Goal: Task Accomplishment & Management: Use online tool/utility

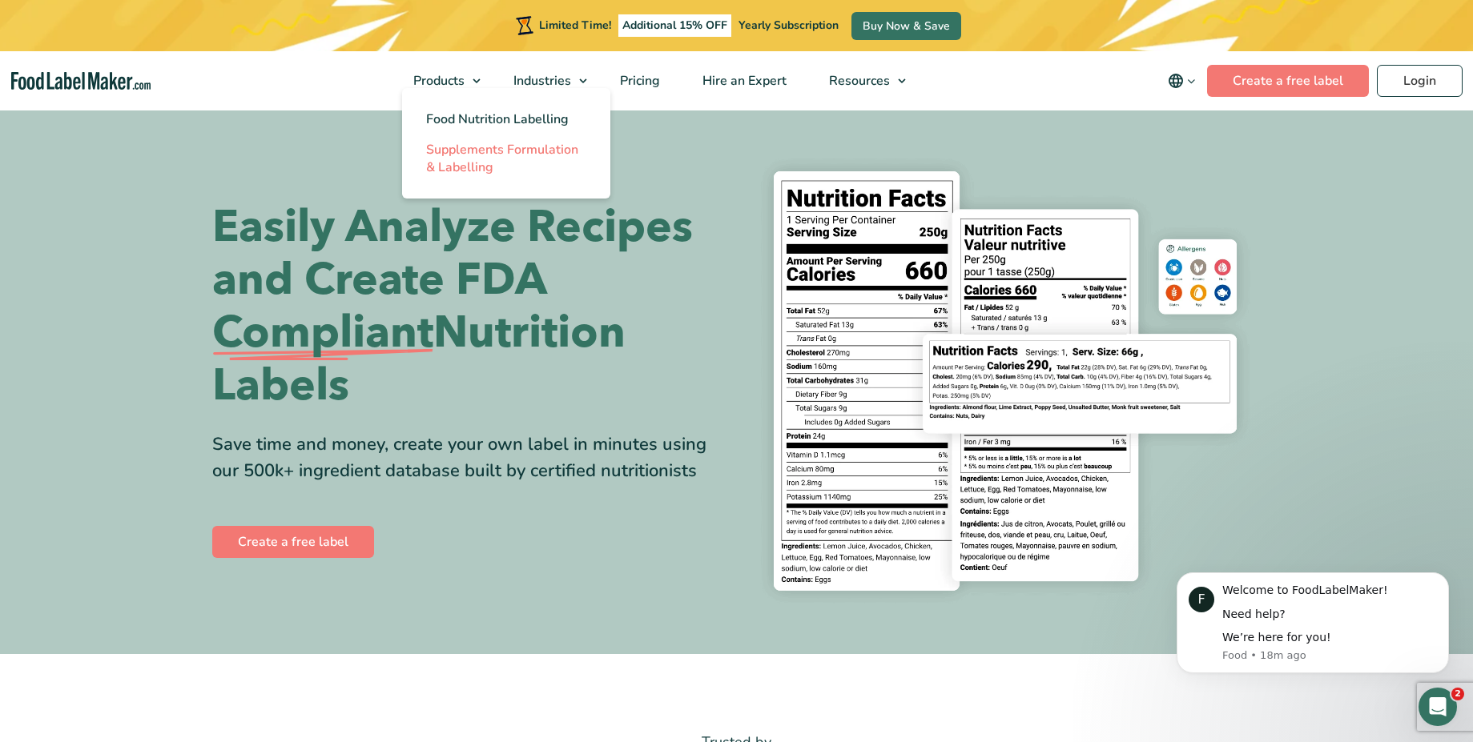
click at [482, 163] on span "Supplements Formulation & Labelling" at bounding box center [502, 158] width 152 height 35
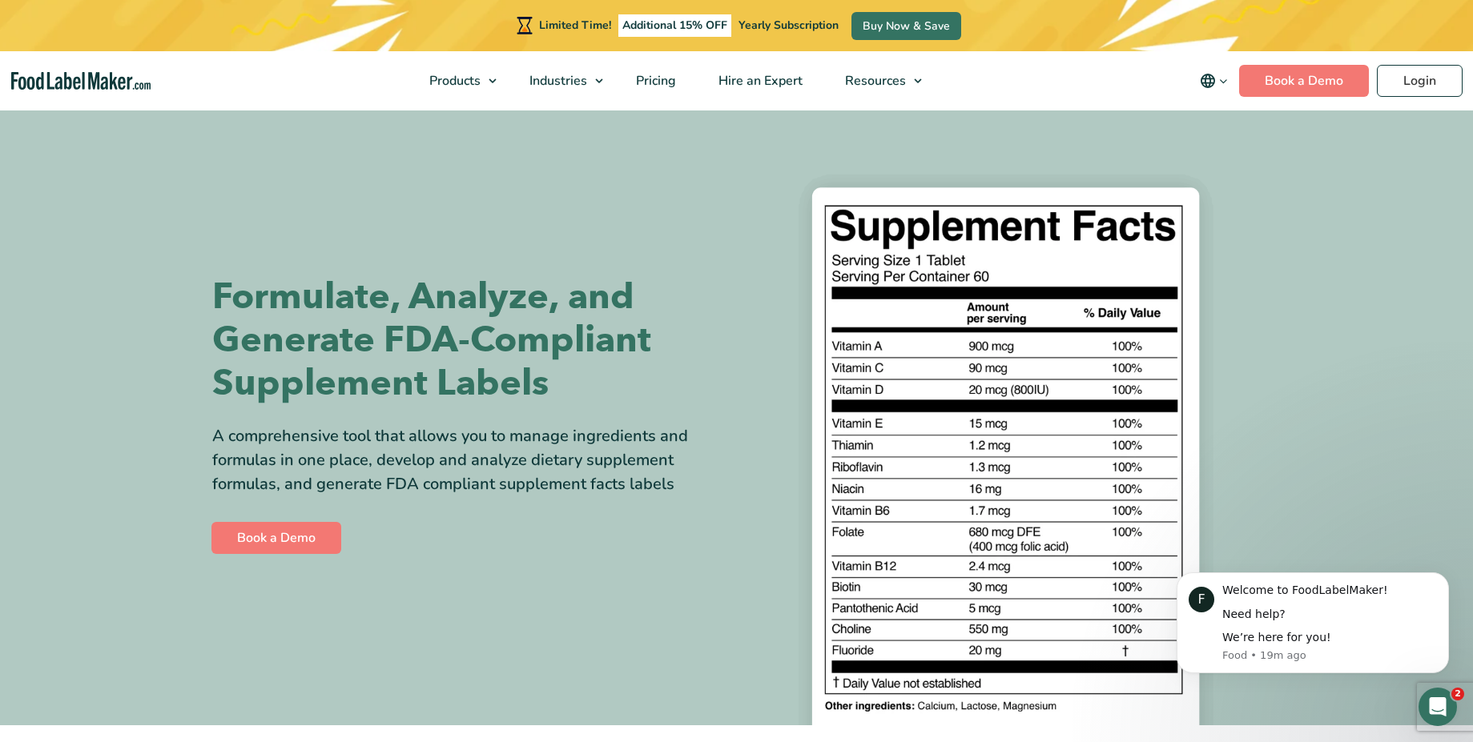
click at [1204, 78] on icon "main navigation" at bounding box center [1207, 81] width 14 height 14
click at [1074, 139] on div at bounding box center [1005, 416] width 512 height 617
click at [637, 294] on h1 "Formulate, Analyze, and Generate FDA-Compliant Supplement Labels" at bounding box center [468, 340] width 512 height 130
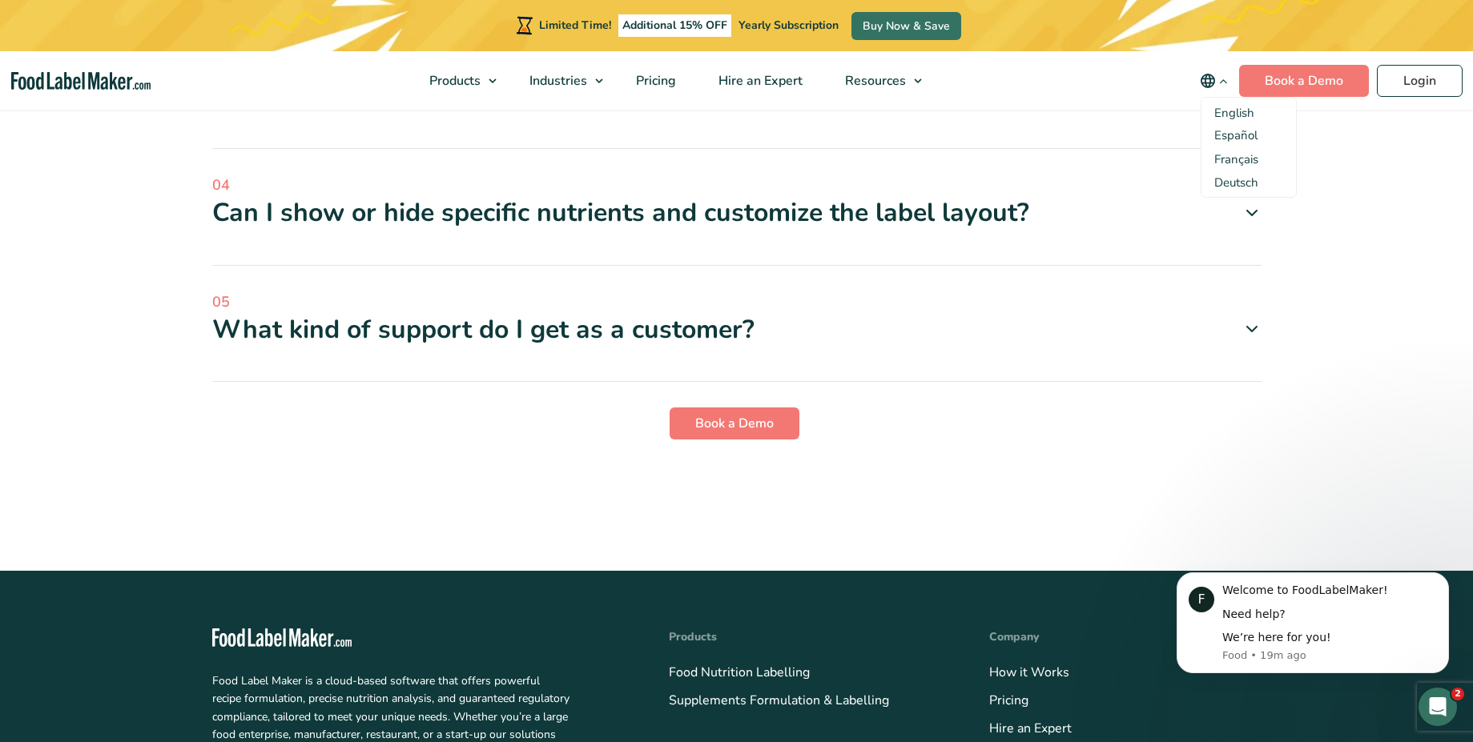
scroll to position [5068, 0]
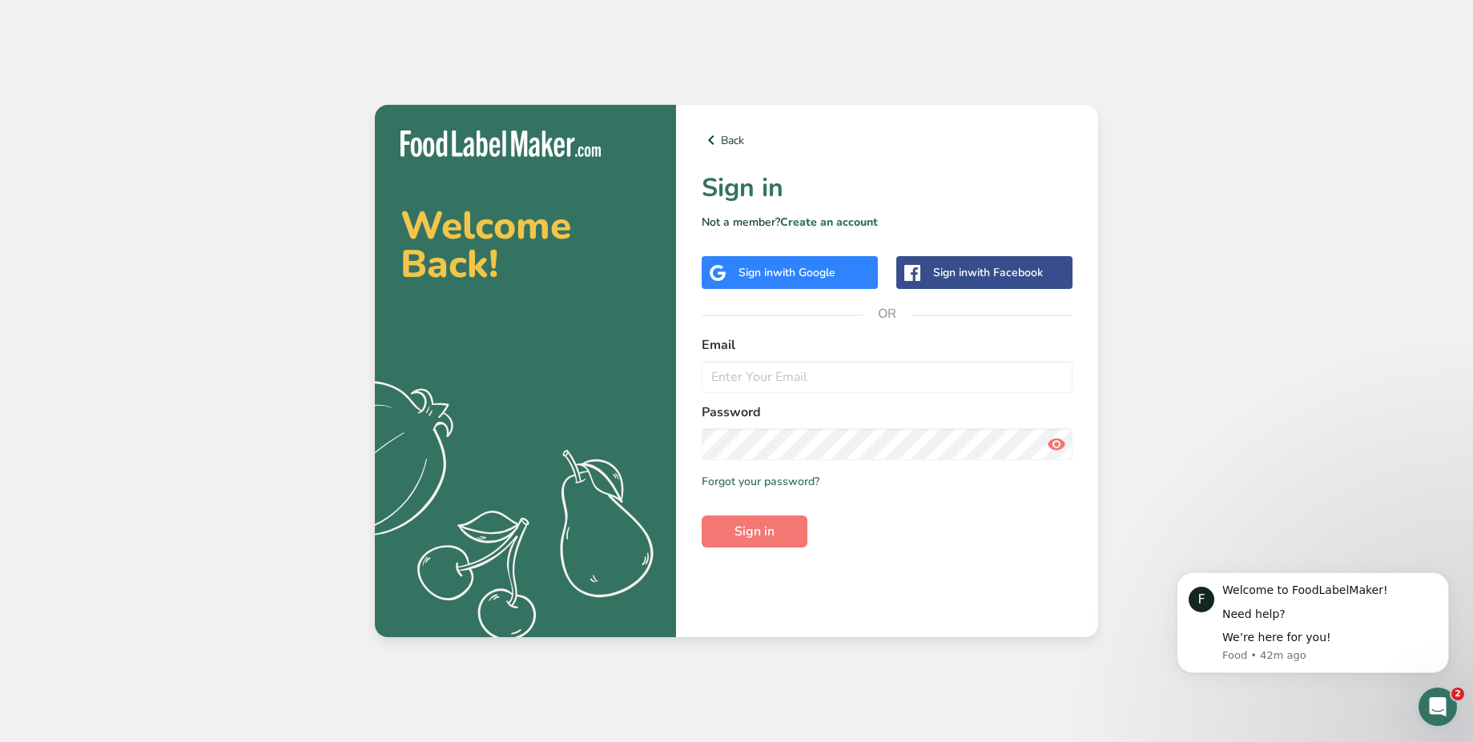
click at [830, 275] on span "with Google" at bounding box center [804, 272] width 62 height 15
